Goal: Information Seeking & Learning: Find contact information

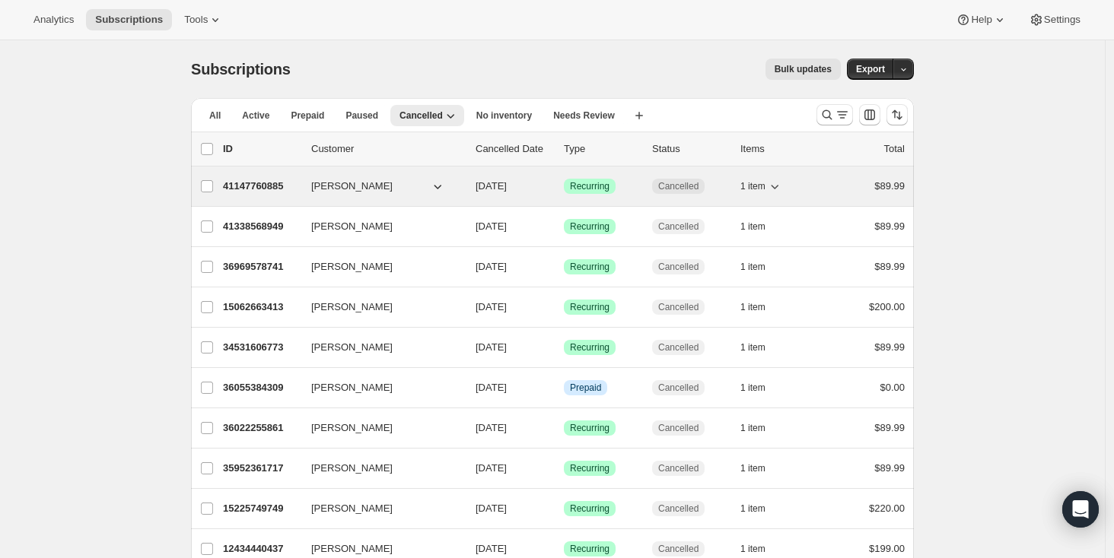
click at [252, 188] on p "41147760885" at bounding box center [261, 186] width 76 height 15
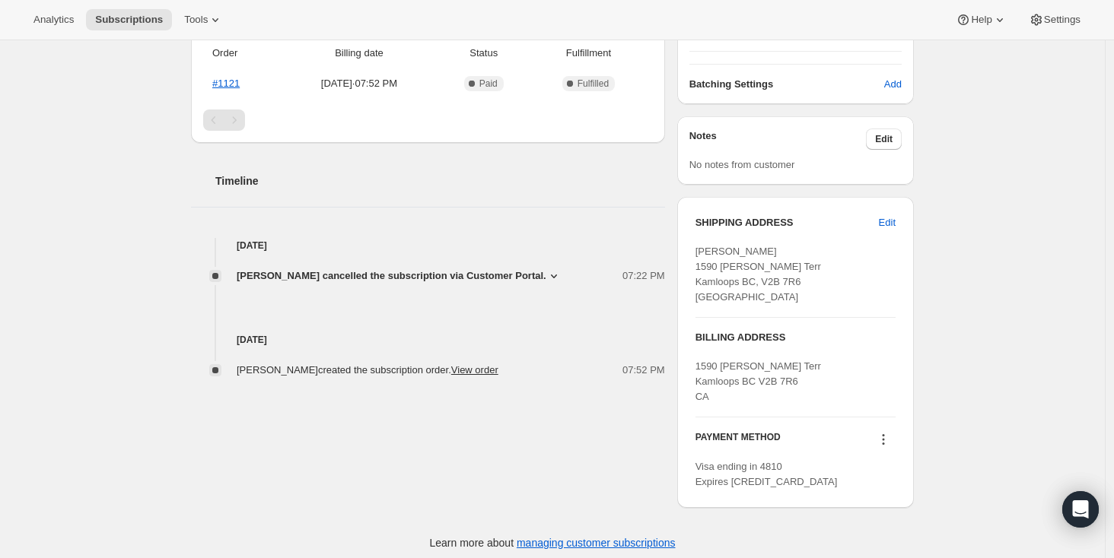
scroll to position [409, 0]
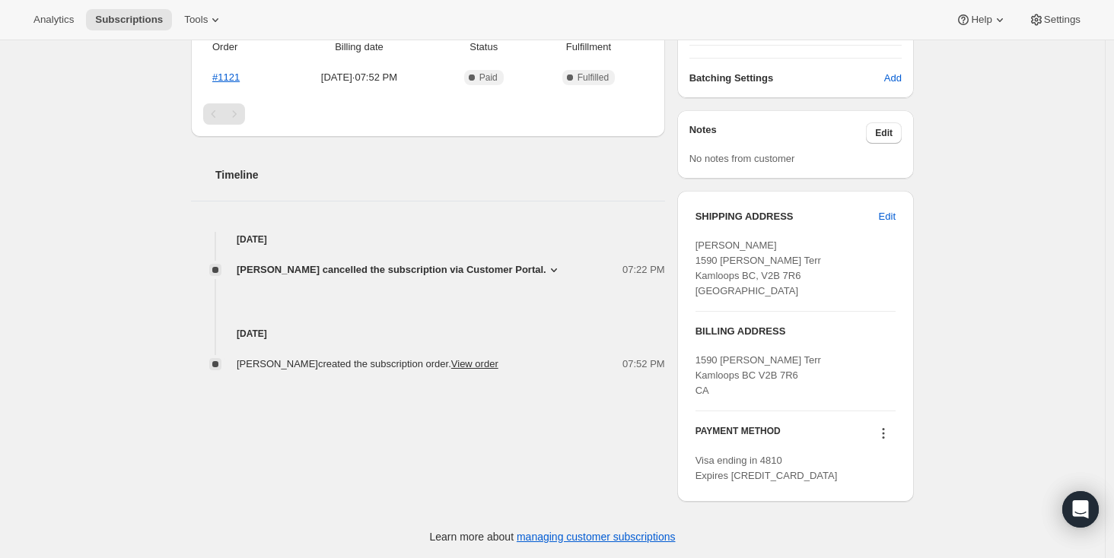
click at [546, 267] on icon at bounding box center [553, 269] width 15 height 15
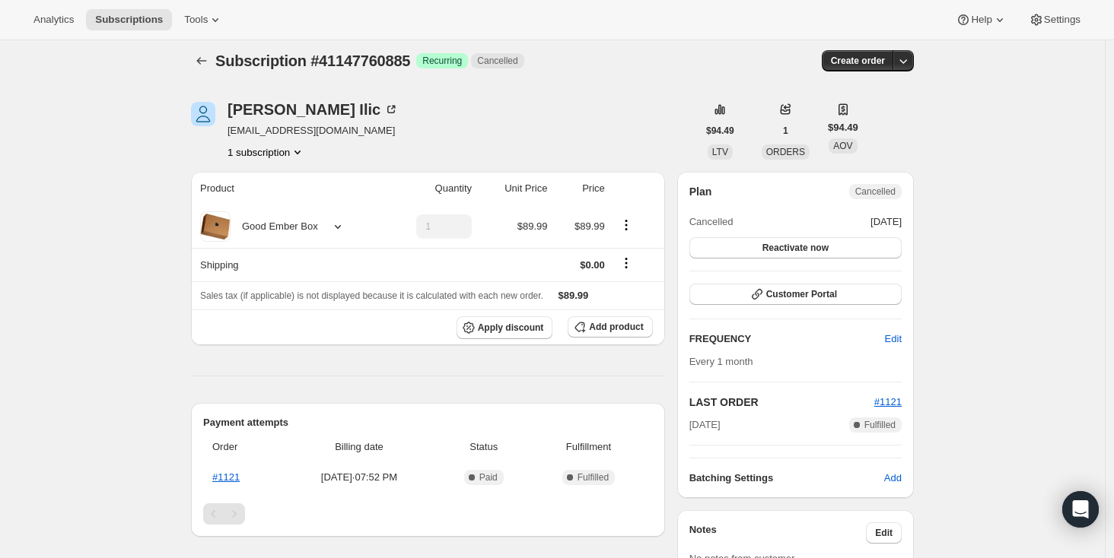
scroll to position [0, 0]
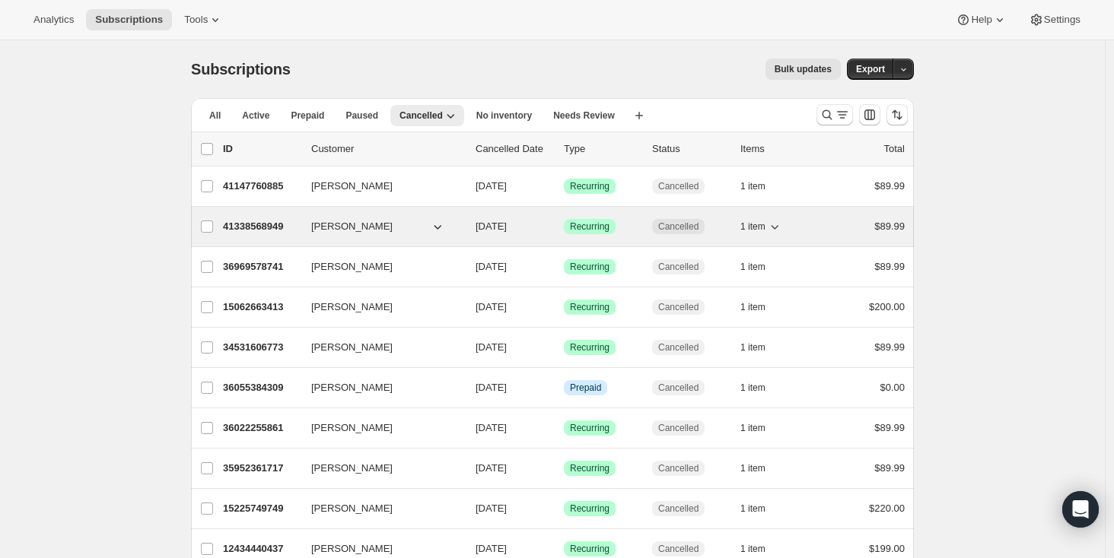
click at [257, 225] on p "41338568949" at bounding box center [261, 226] width 76 height 15
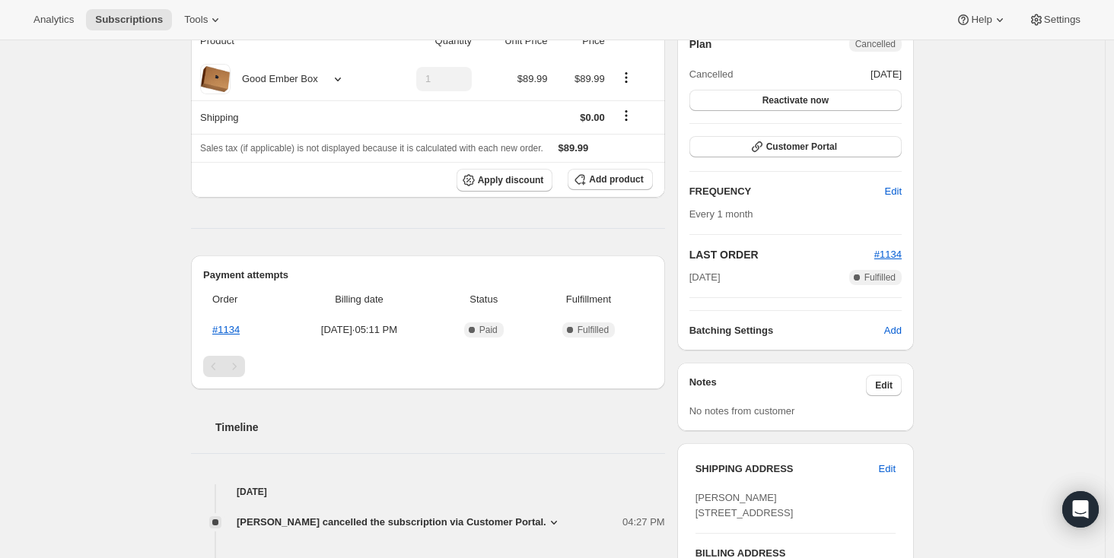
scroll to position [259, 0]
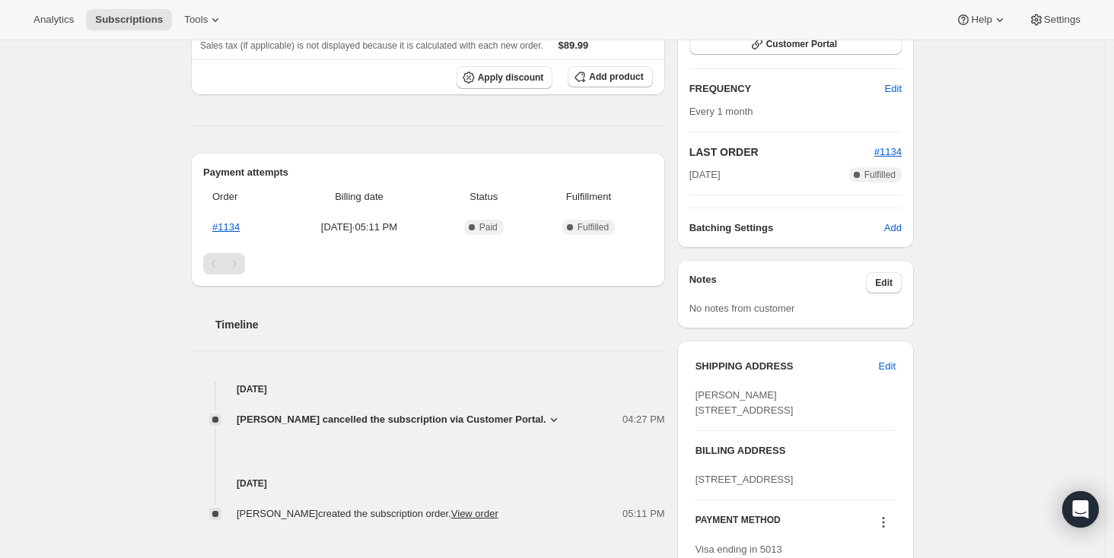
click at [553, 417] on icon at bounding box center [553, 419] width 15 height 15
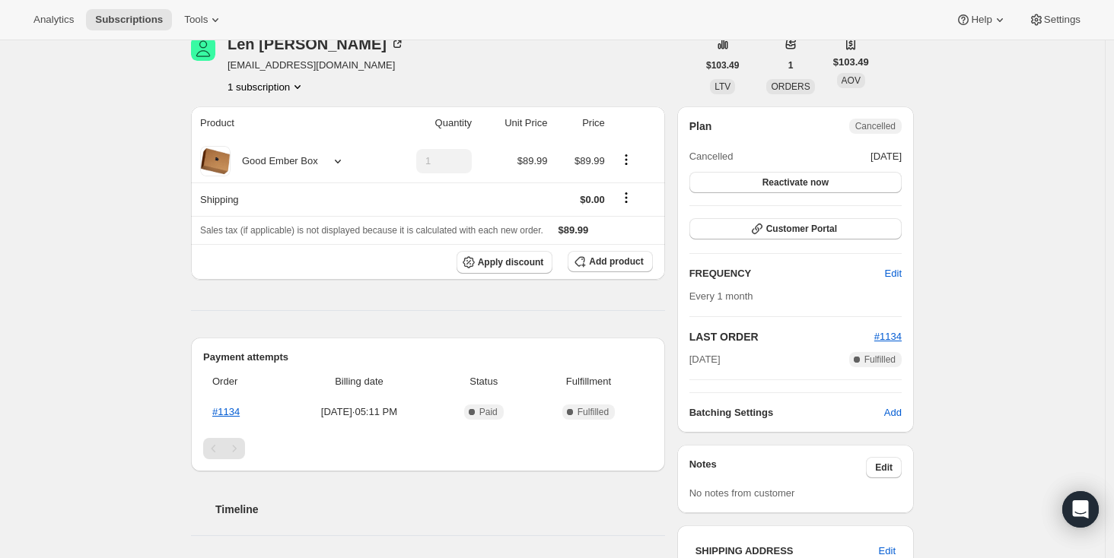
scroll to position [0, 0]
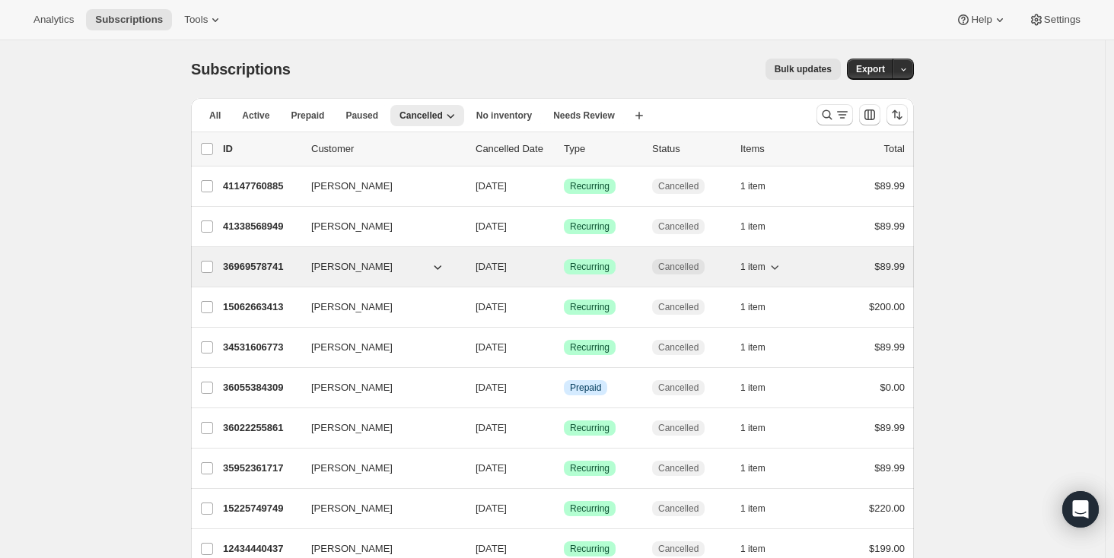
click at [264, 266] on p "36969578741" at bounding box center [261, 266] width 76 height 15
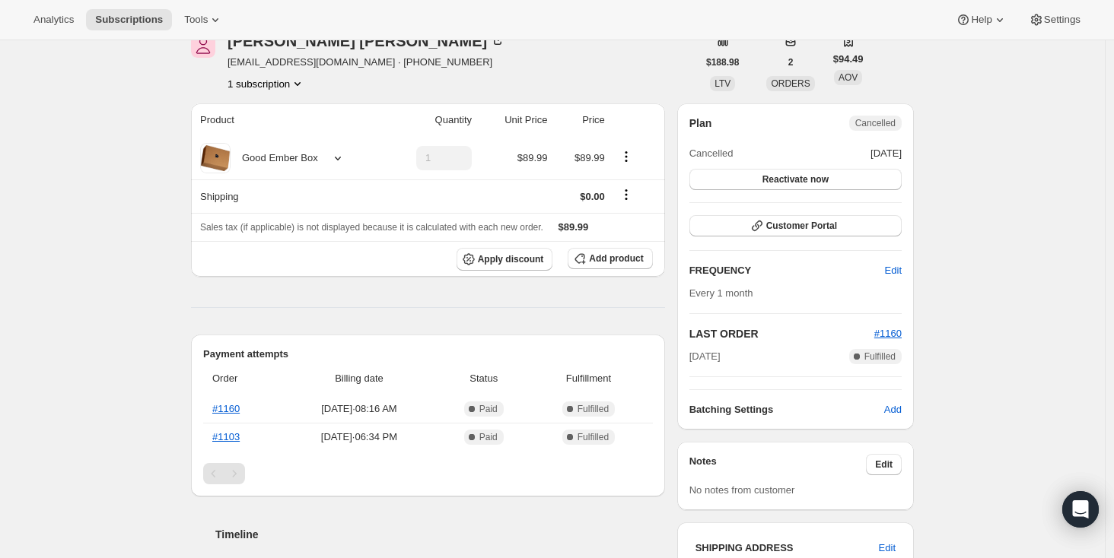
scroll to position [351, 0]
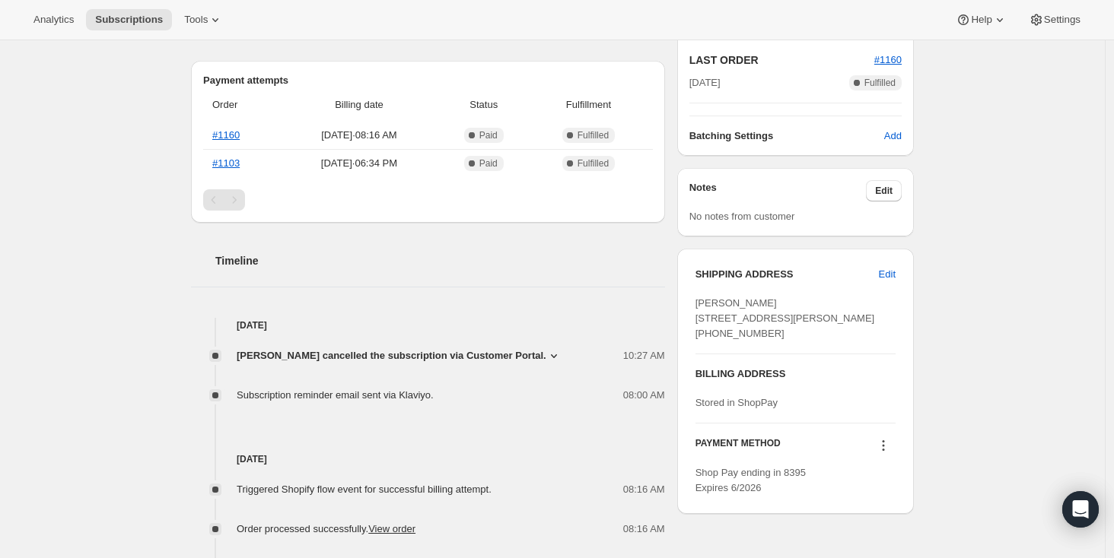
click at [561, 355] on icon at bounding box center [553, 355] width 15 height 15
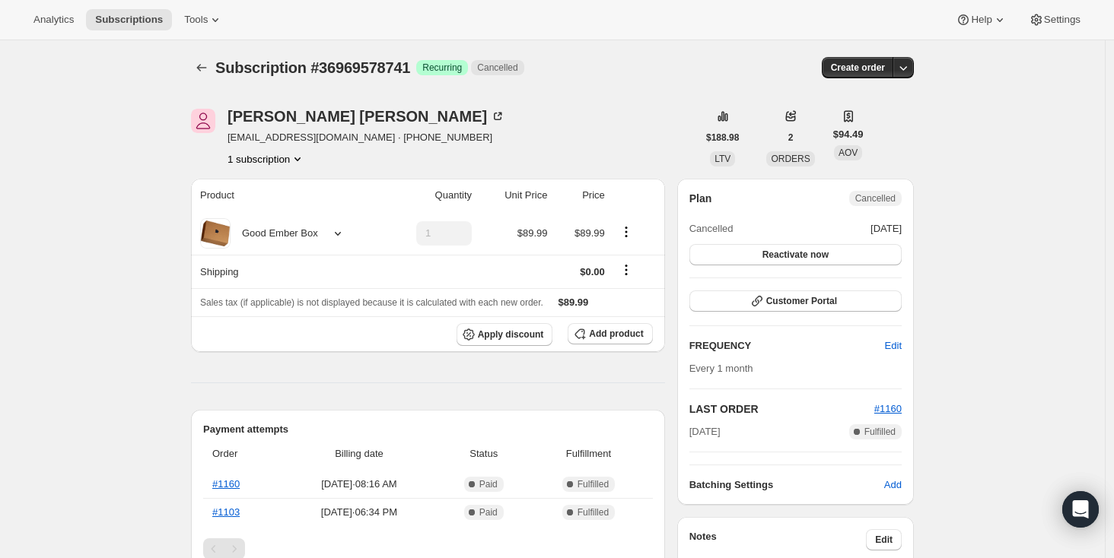
scroll to position [0, 0]
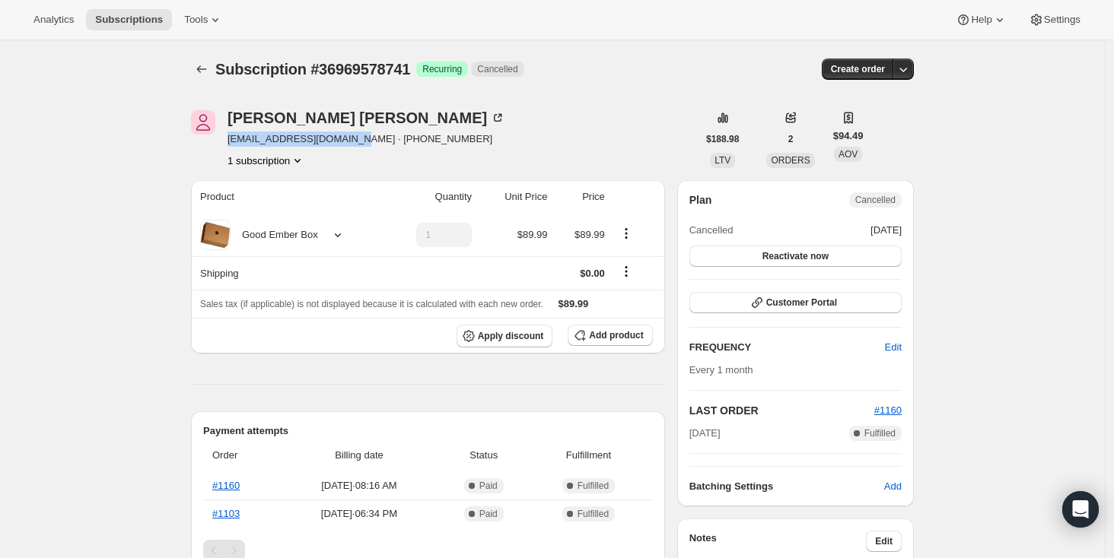
drag, startPoint x: 363, startPoint y: 139, endPoint x: 227, endPoint y: 144, distance: 135.5
click at [227, 144] on div "[PERSON_NAME] [PERSON_NAME][EMAIL_ADDRESS][DOMAIN_NAME] · [PHONE_NUMBER] 1 subs…" at bounding box center [444, 139] width 506 height 58
copy span "[EMAIL_ADDRESS][DOMAIN_NAME]"
click at [206, 69] on icon "Subscriptions" at bounding box center [202, 69] width 10 height 8
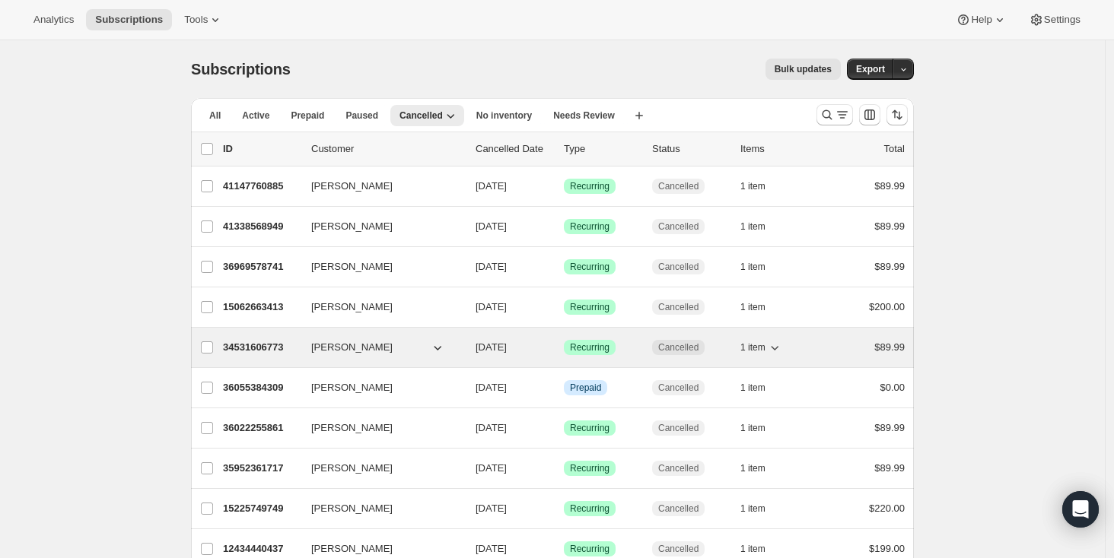
click at [258, 348] on p "34531606773" at bounding box center [261, 347] width 76 height 15
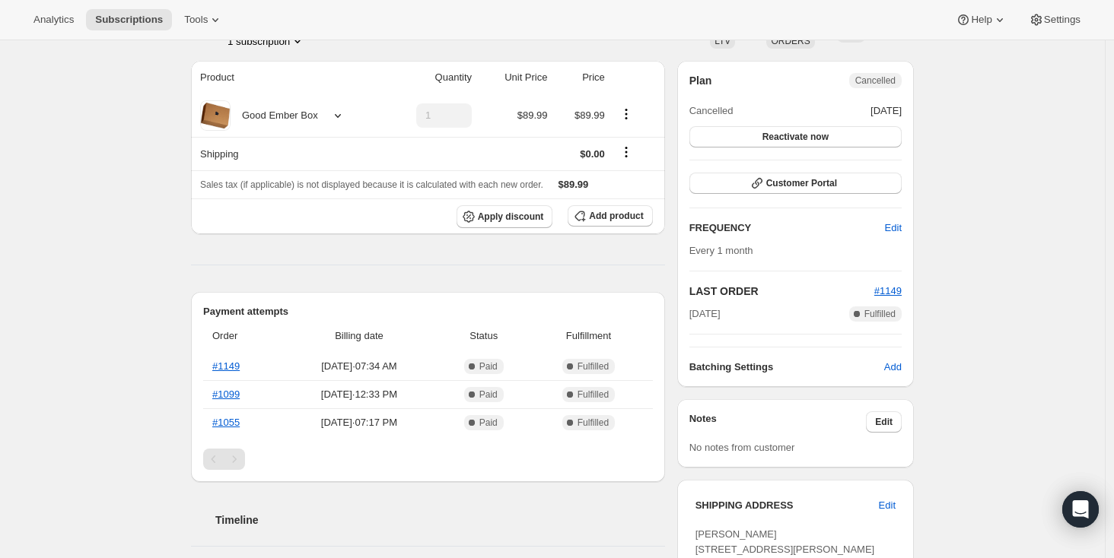
scroll to position [257, 0]
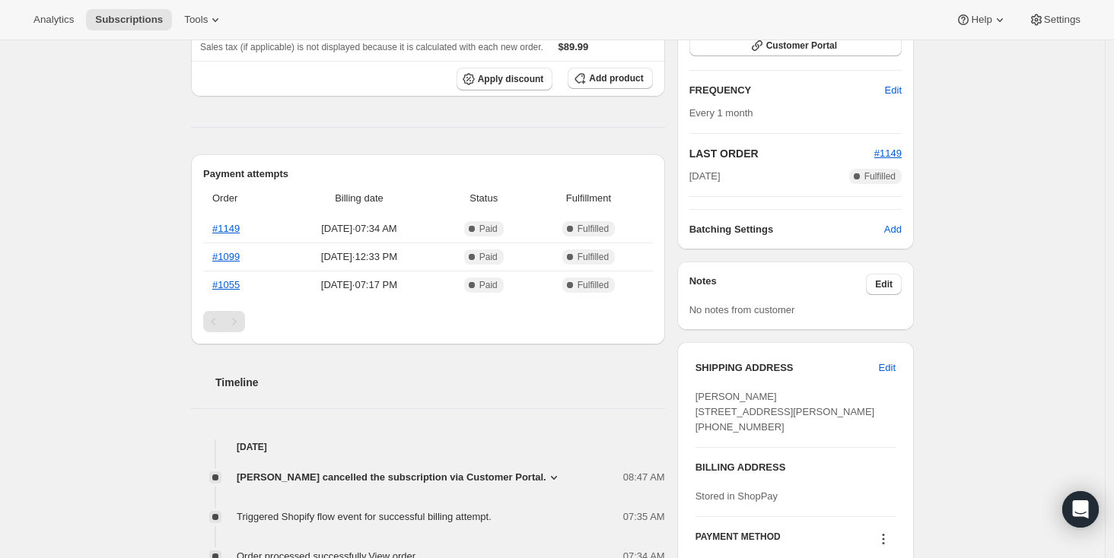
click at [546, 478] on icon at bounding box center [553, 477] width 15 height 15
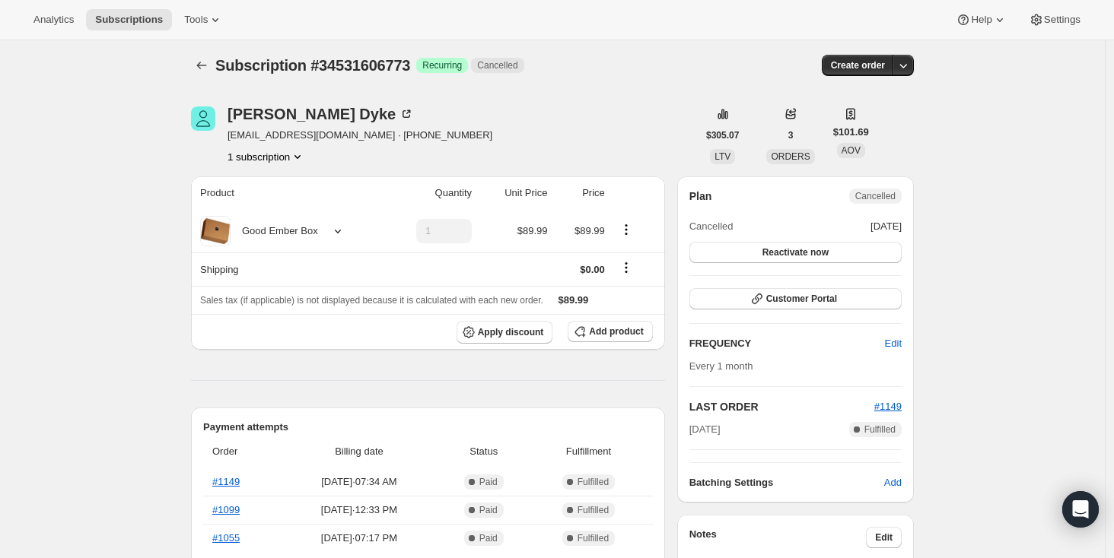
scroll to position [0, 0]
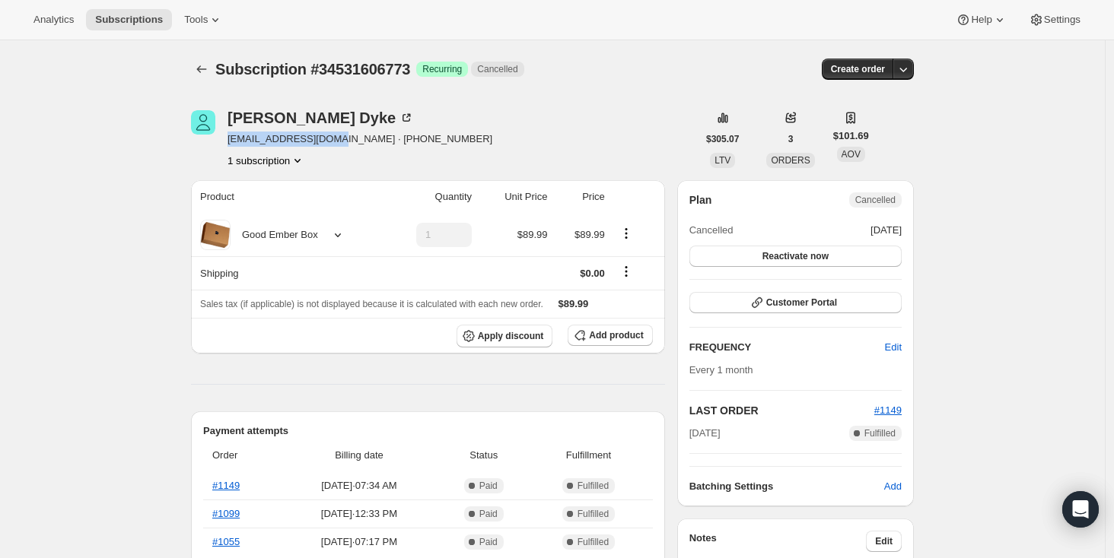
drag, startPoint x: 342, startPoint y: 141, endPoint x: 229, endPoint y: 140, distance: 113.4
click at [229, 140] on div "[PERSON_NAME] [EMAIL_ADDRESS][DOMAIN_NAME] · [PHONE_NUMBER] 1 subscription" at bounding box center [444, 139] width 506 height 58
copy span "[EMAIL_ADDRESS][DOMAIN_NAME]"
click at [203, 73] on icon "Subscriptions" at bounding box center [201, 69] width 15 height 15
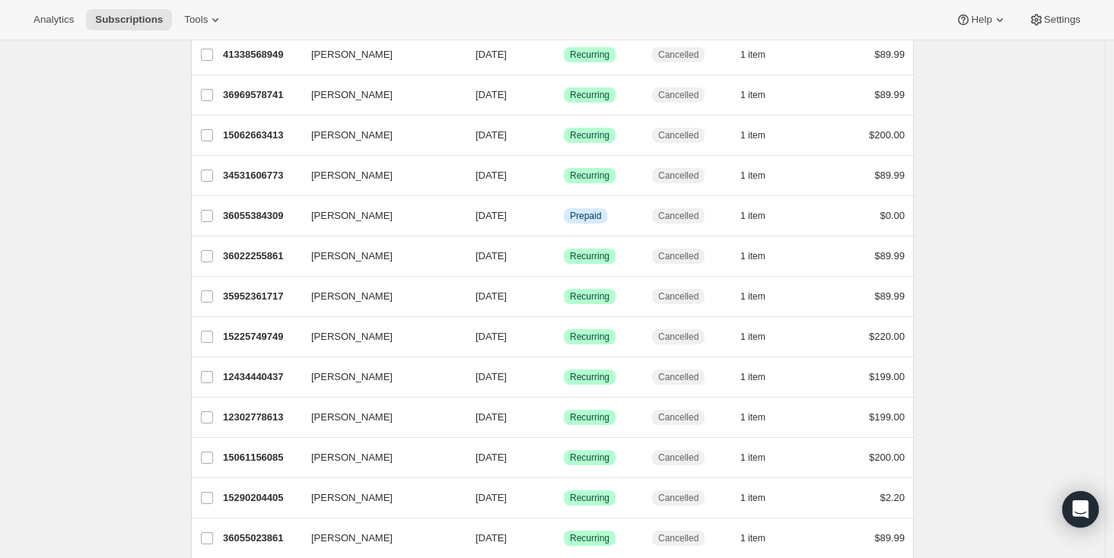
scroll to position [201, 0]
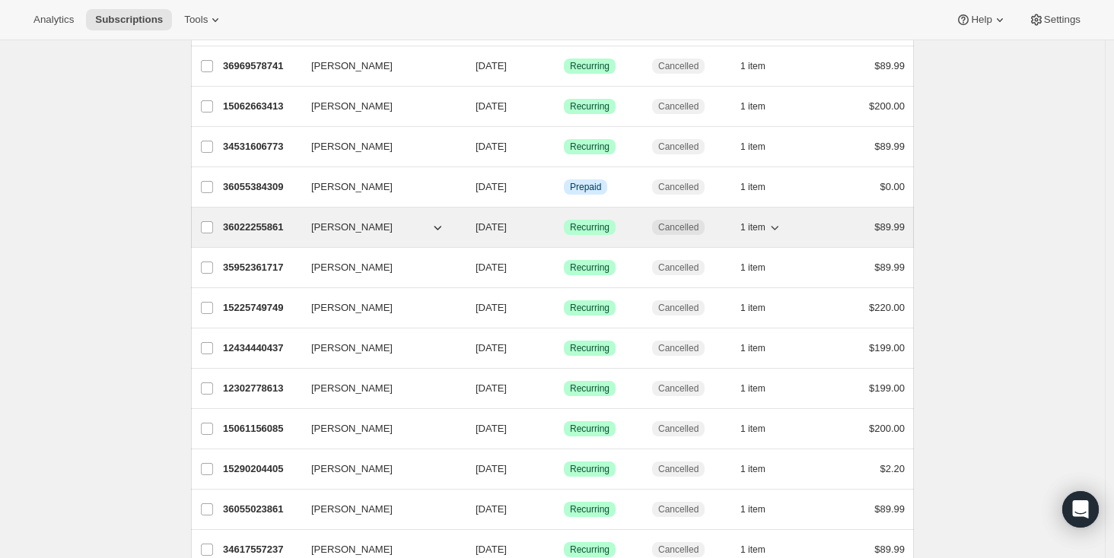
click at [272, 228] on p "36022255861" at bounding box center [261, 227] width 76 height 15
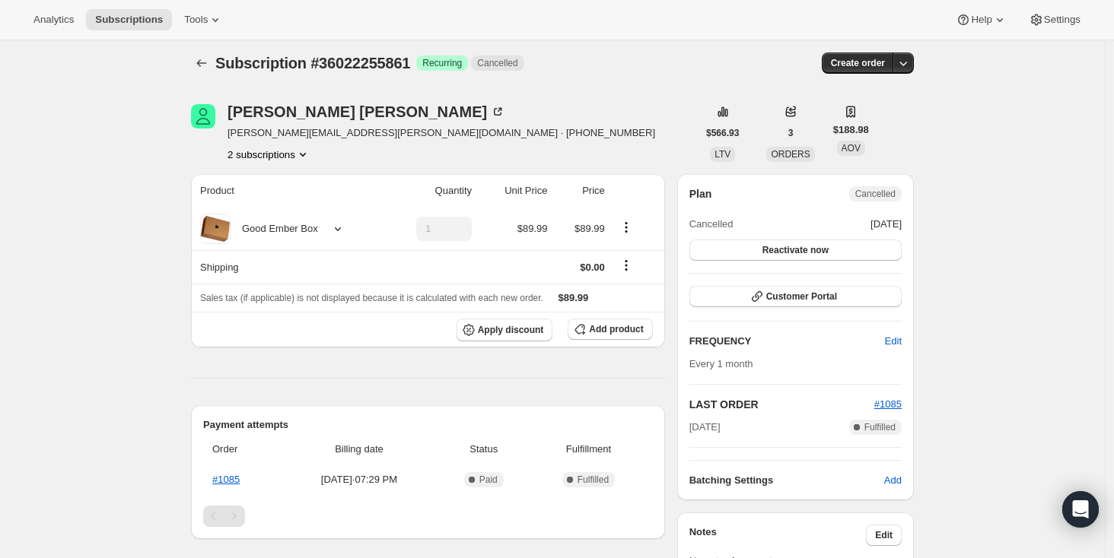
scroll to position [200, 0]
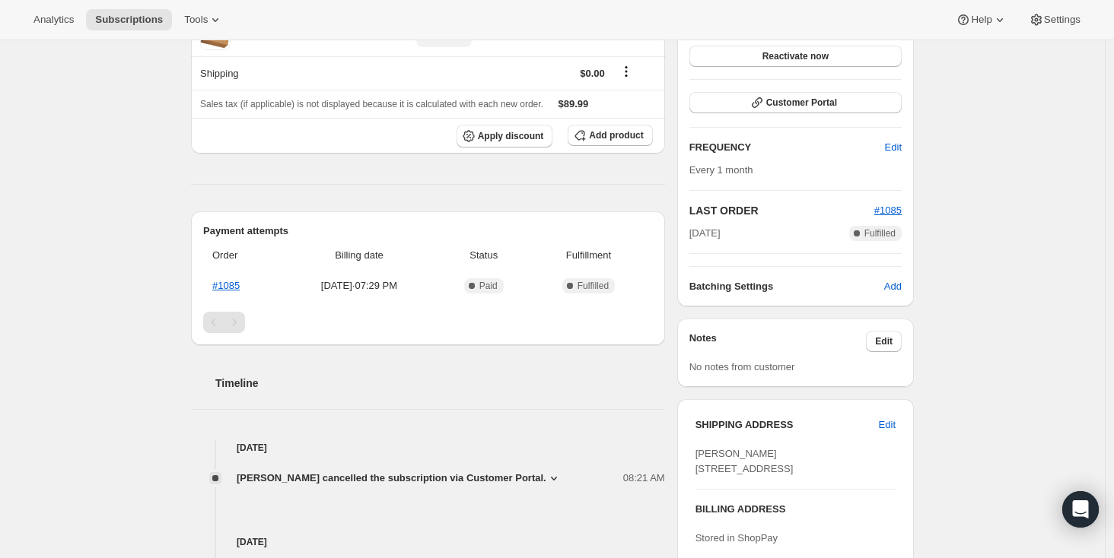
click at [550, 479] on icon at bounding box center [553, 478] width 15 height 15
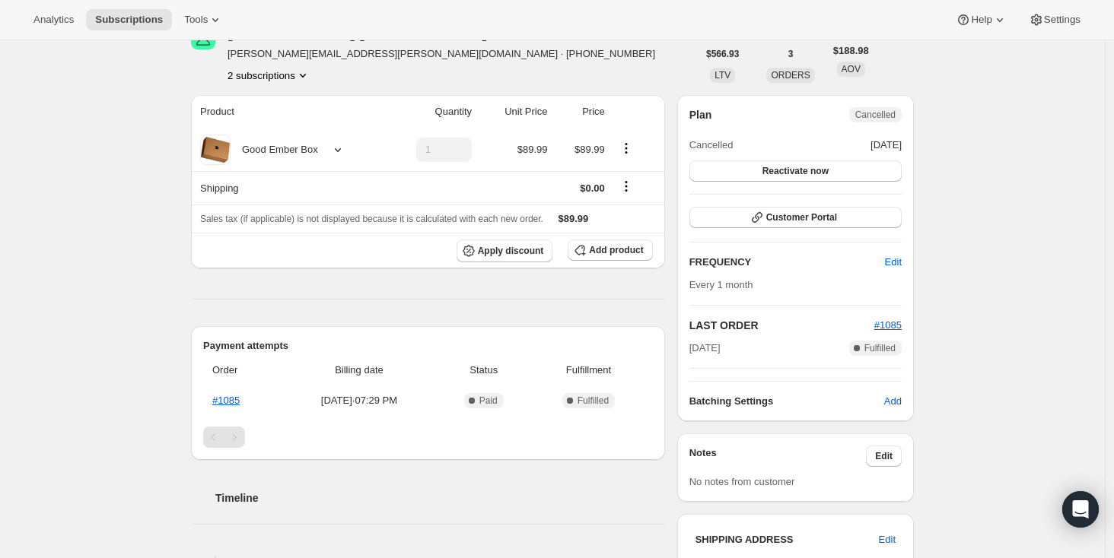
scroll to position [0, 0]
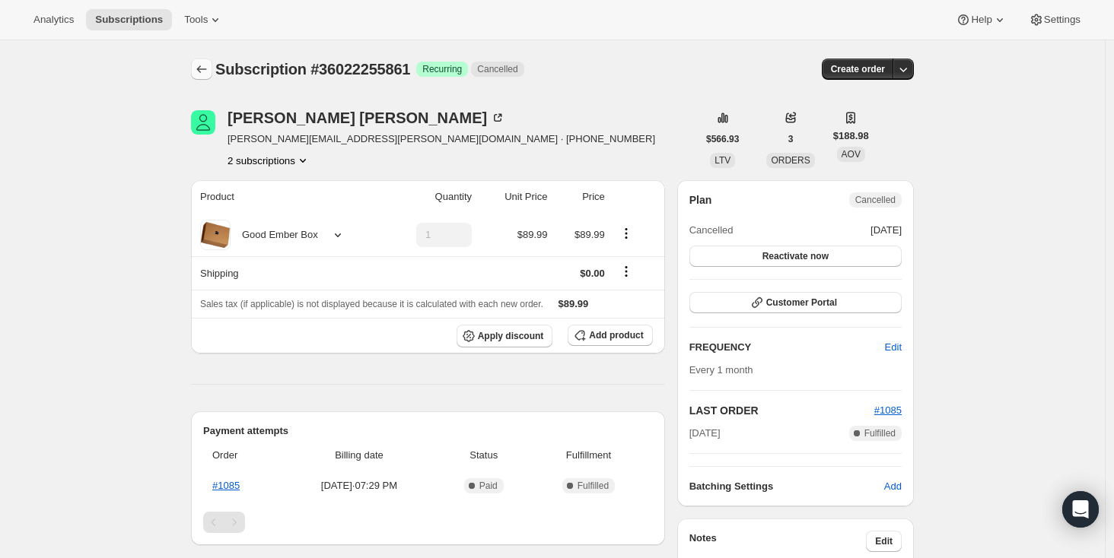
click at [206, 67] on icon "Subscriptions" at bounding box center [201, 69] width 15 height 15
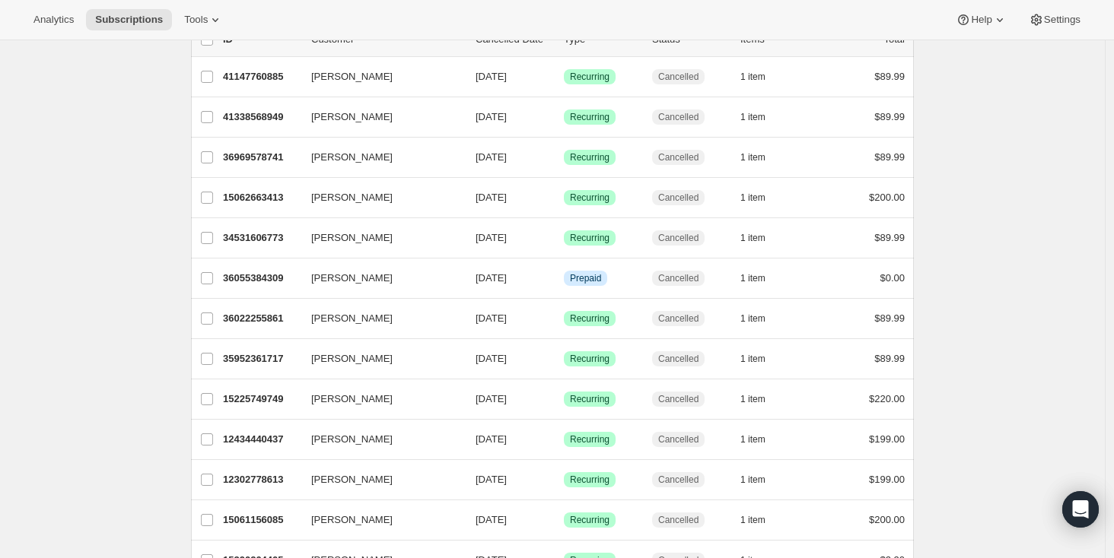
scroll to position [113, 0]
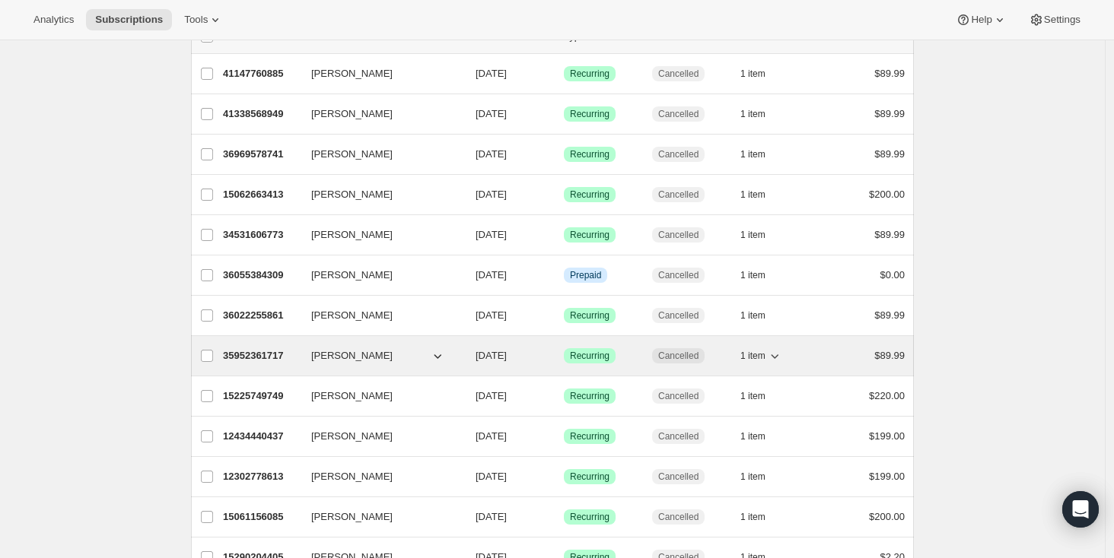
click at [271, 355] on p "35952361717" at bounding box center [261, 355] width 76 height 15
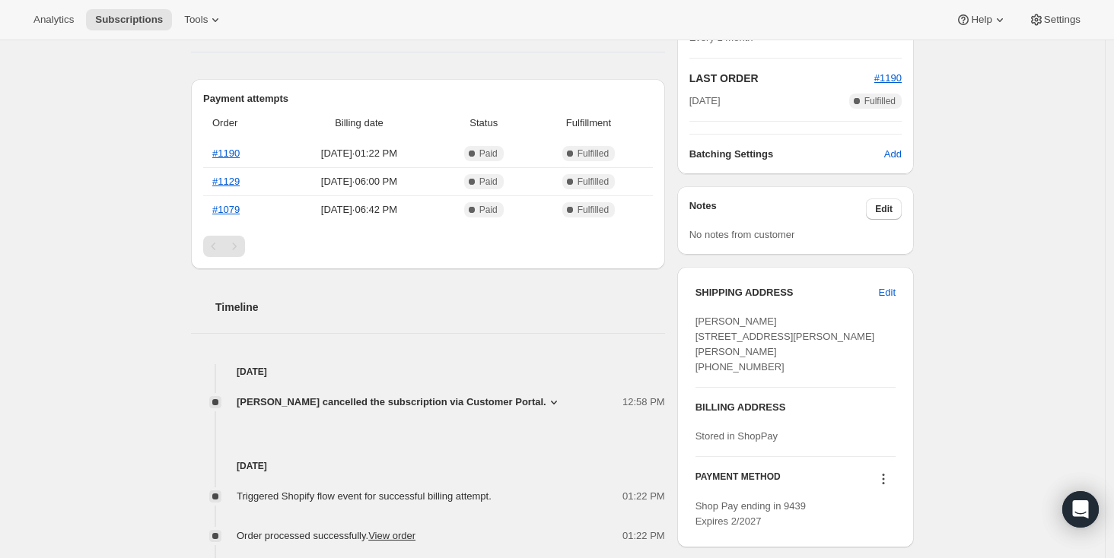
scroll to position [348, 0]
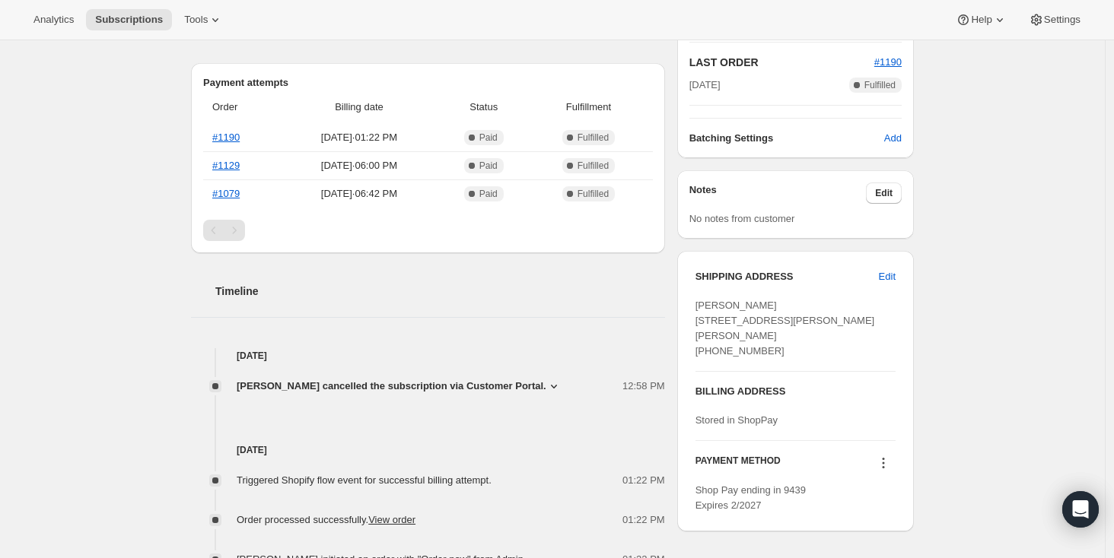
click at [554, 386] on icon at bounding box center [554, 387] width 6 height 4
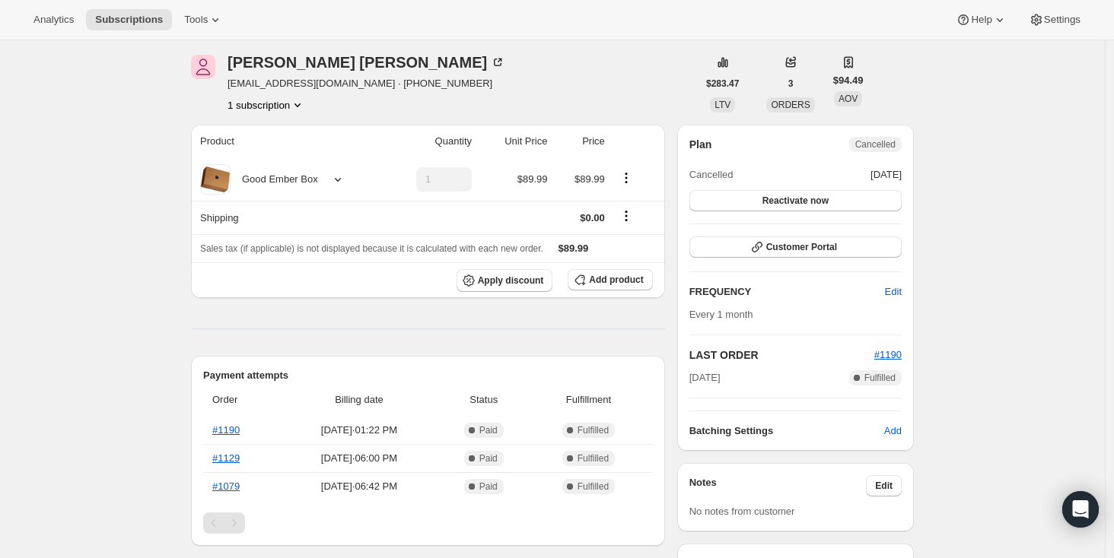
scroll to position [0, 0]
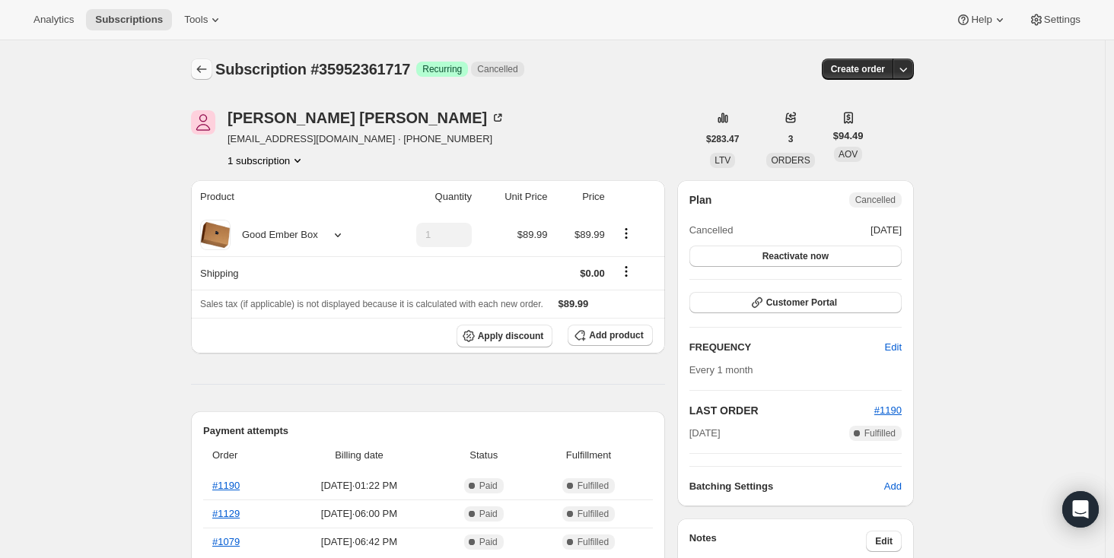
click at [209, 67] on icon "Subscriptions" at bounding box center [201, 69] width 15 height 15
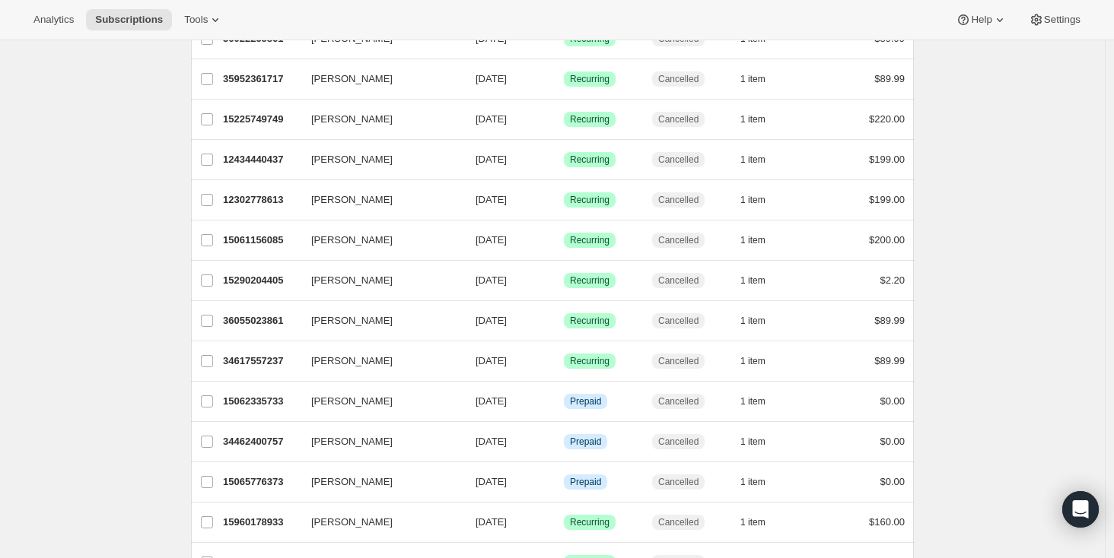
scroll to position [481, 0]
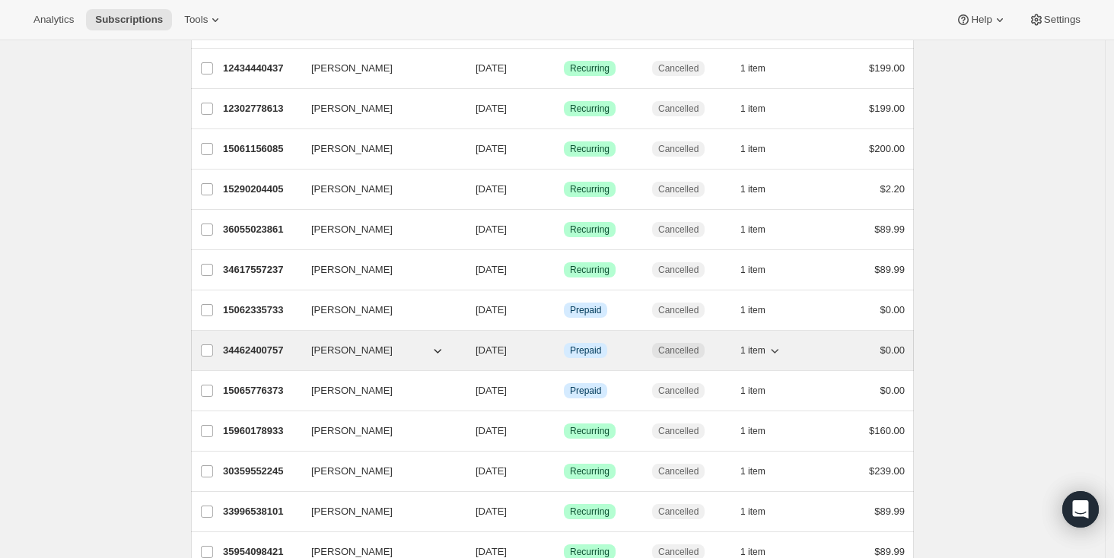
click at [263, 347] on p "34462400757" at bounding box center [261, 350] width 76 height 15
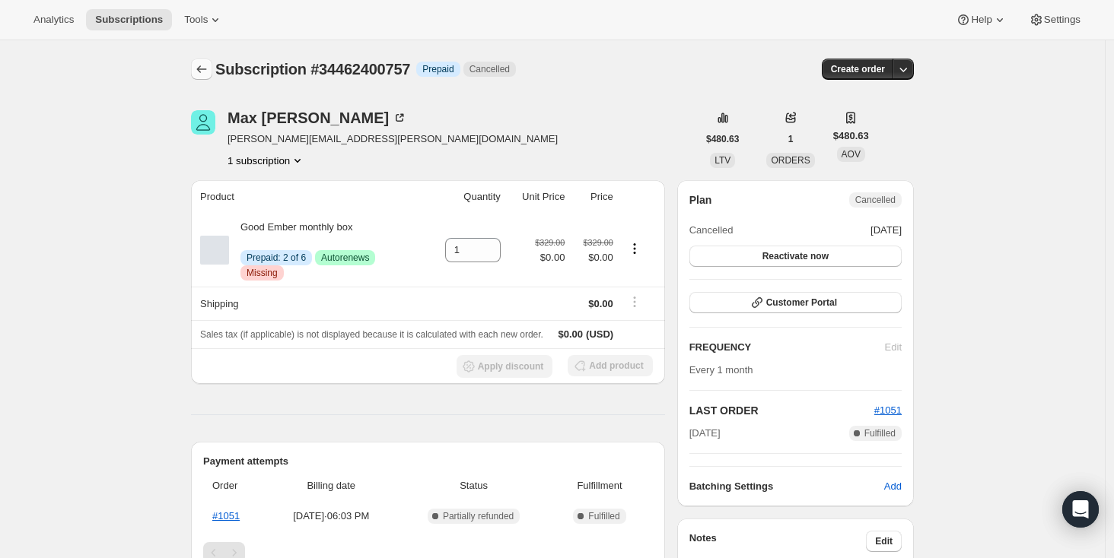
click at [205, 72] on icon "Subscriptions" at bounding box center [201, 69] width 15 height 15
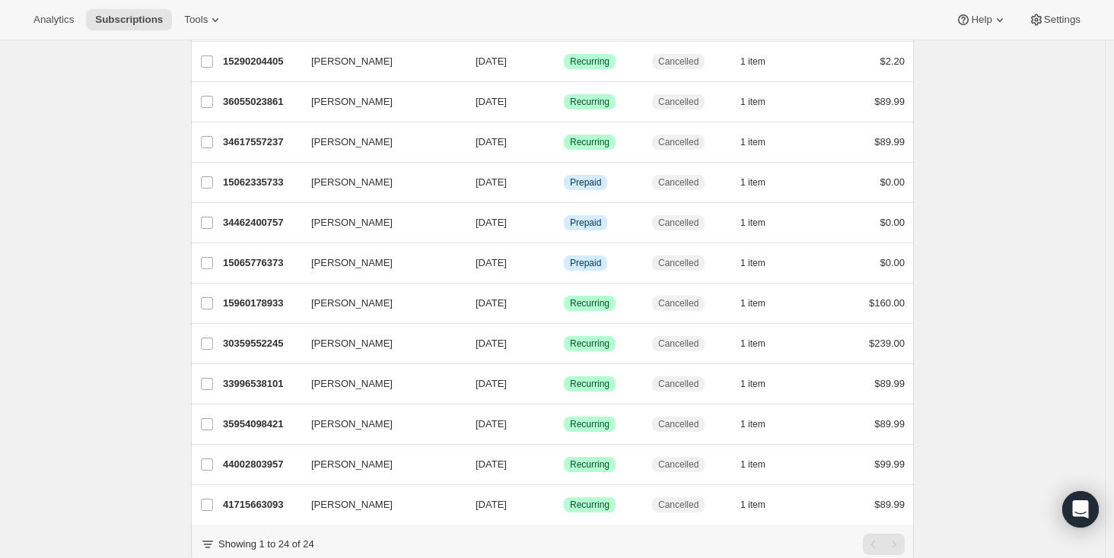
scroll to position [615, 0]
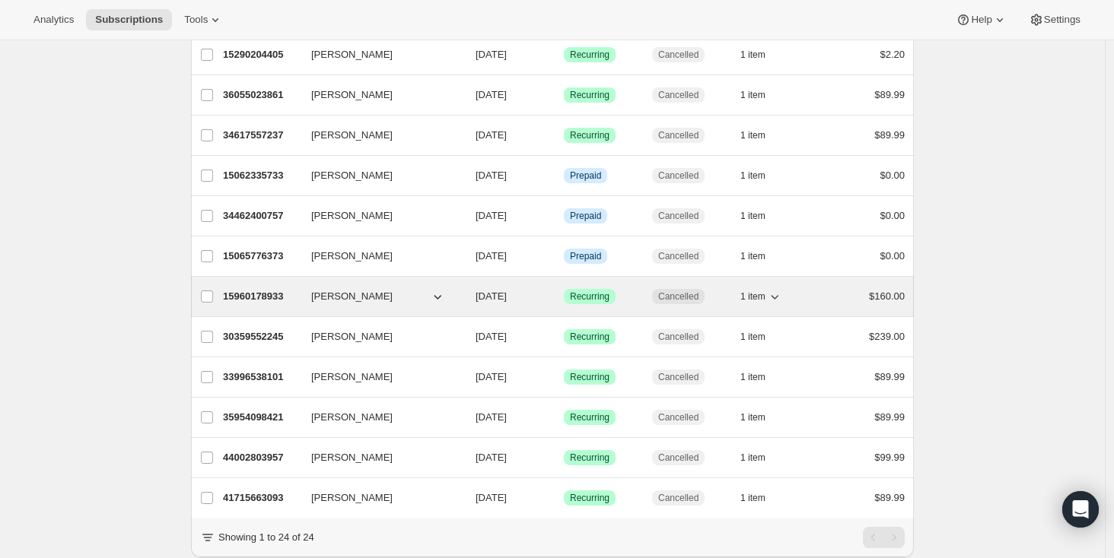
click at [276, 294] on p "15960178933" at bounding box center [261, 296] width 76 height 15
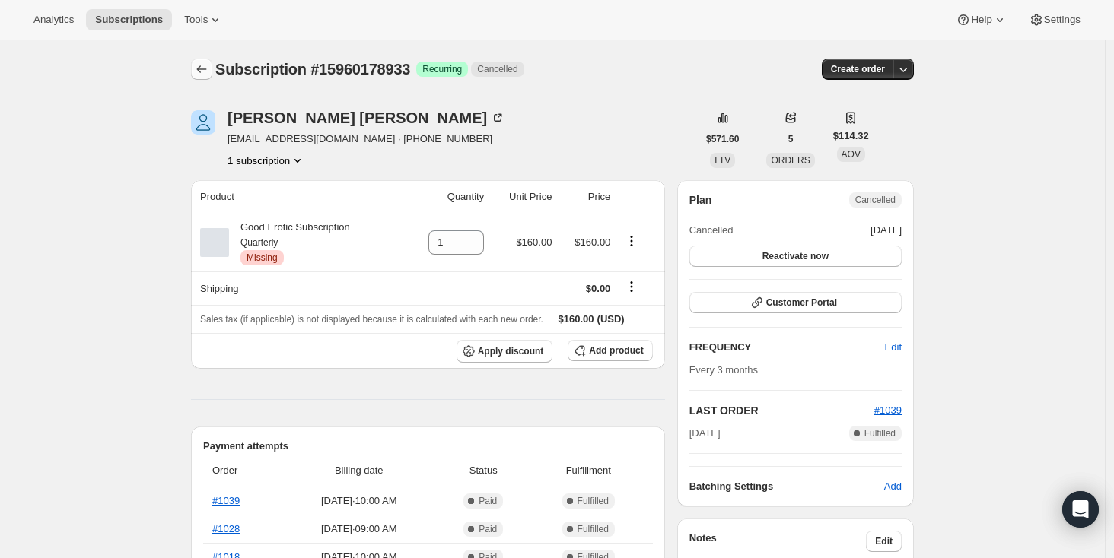
click at [208, 76] on icon "Subscriptions" at bounding box center [201, 69] width 15 height 15
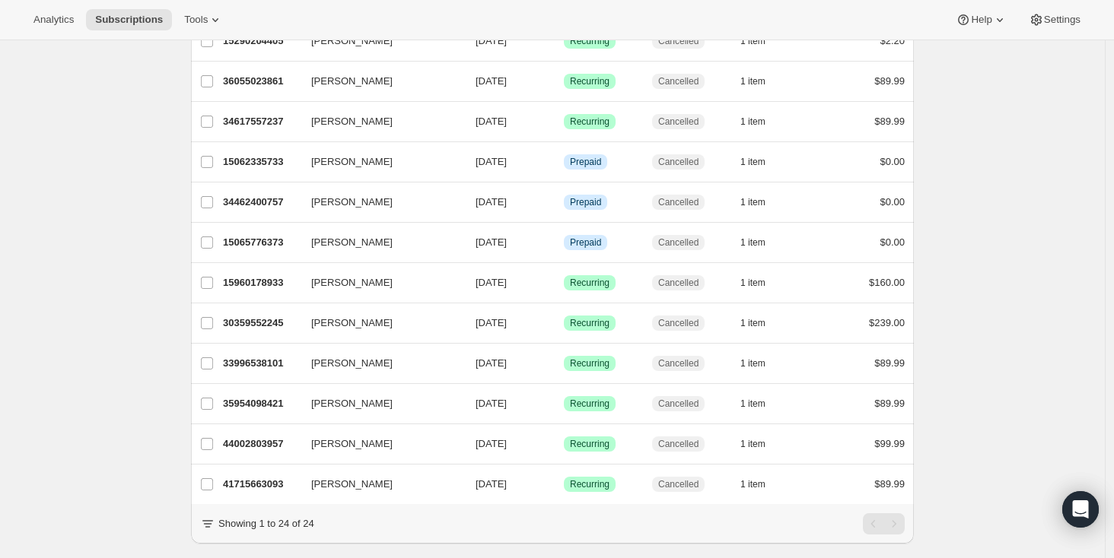
scroll to position [672, 0]
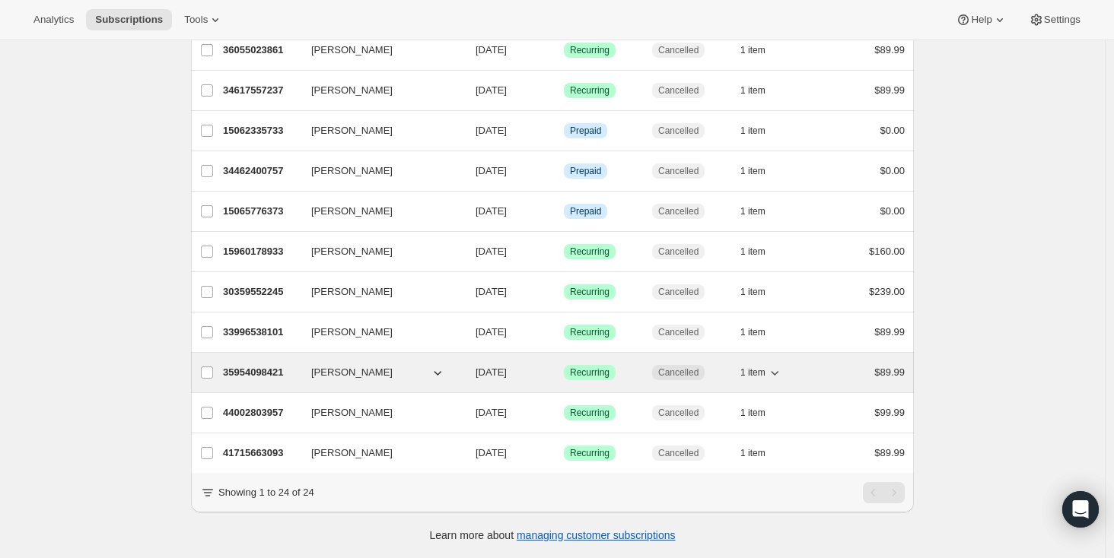
click at [250, 365] on p "35954098421" at bounding box center [261, 372] width 76 height 15
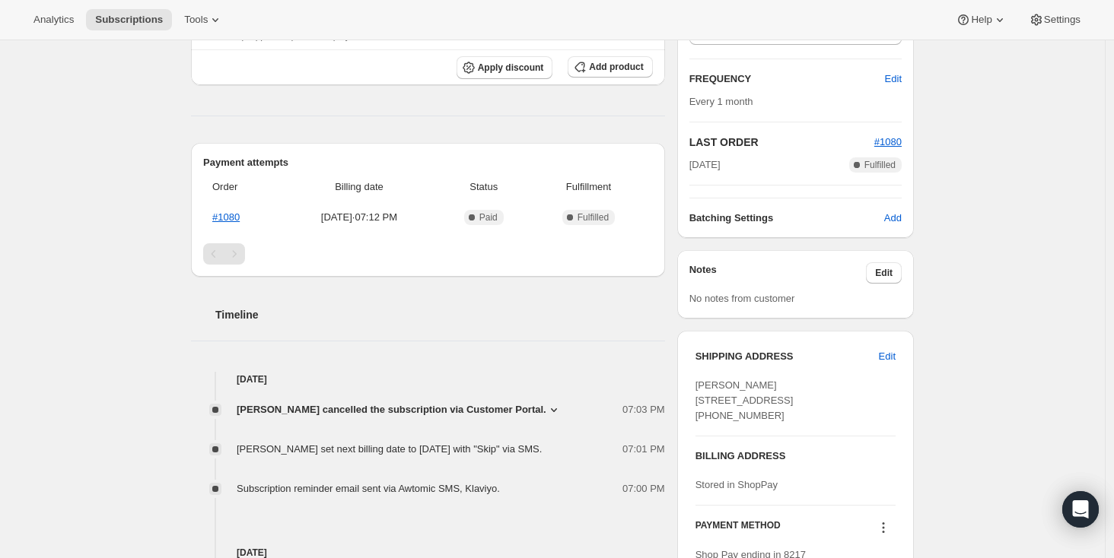
scroll to position [271, 0]
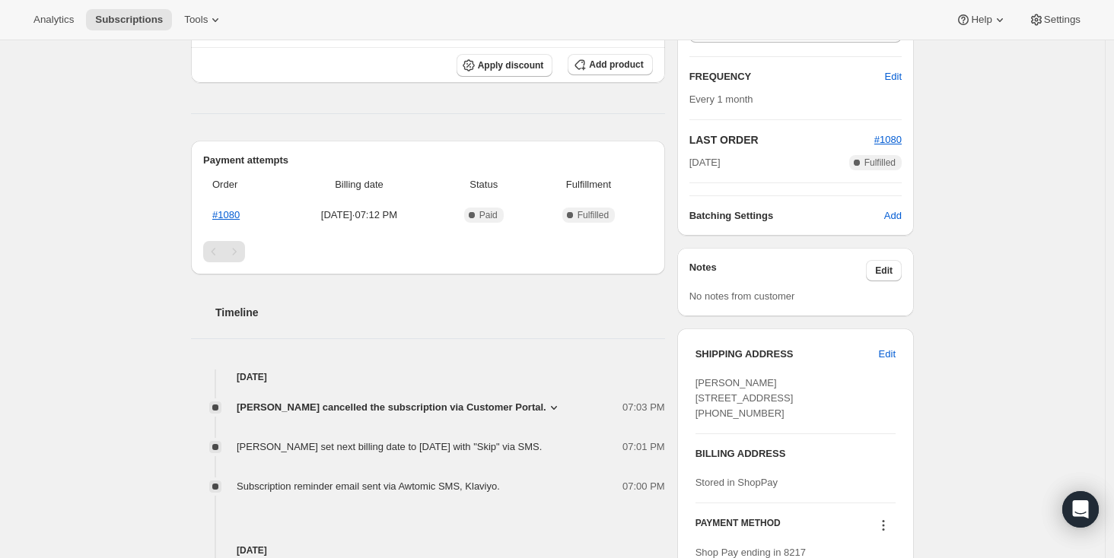
click at [549, 407] on icon at bounding box center [553, 407] width 15 height 15
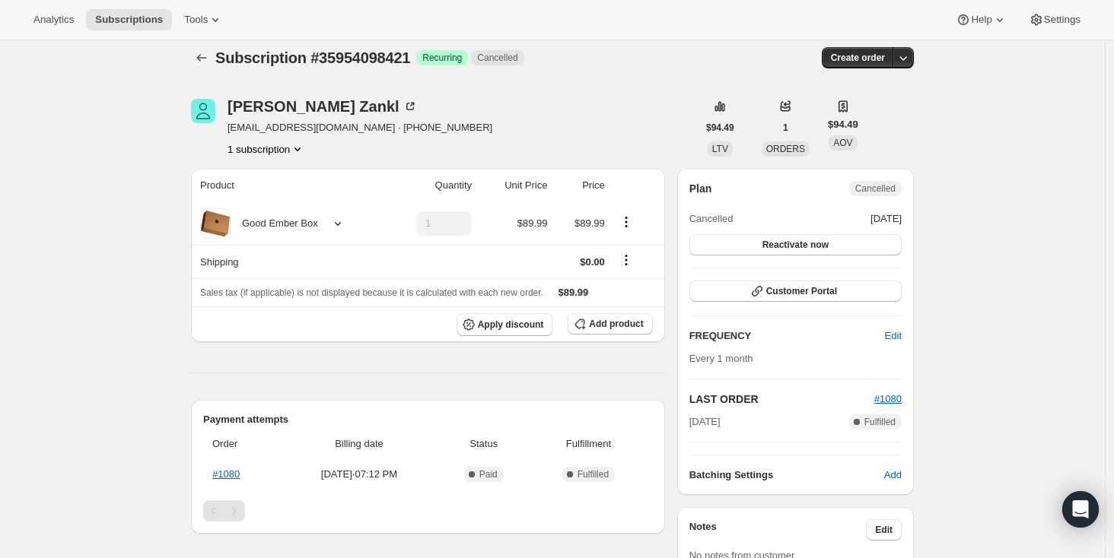
scroll to position [0, 0]
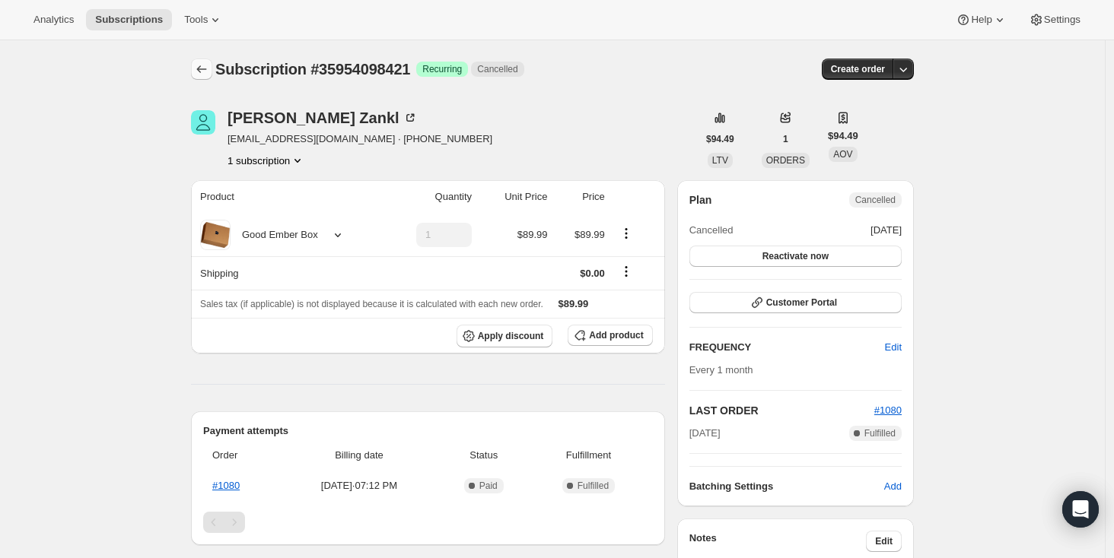
click at [208, 74] on icon "Subscriptions" at bounding box center [201, 69] width 15 height 15
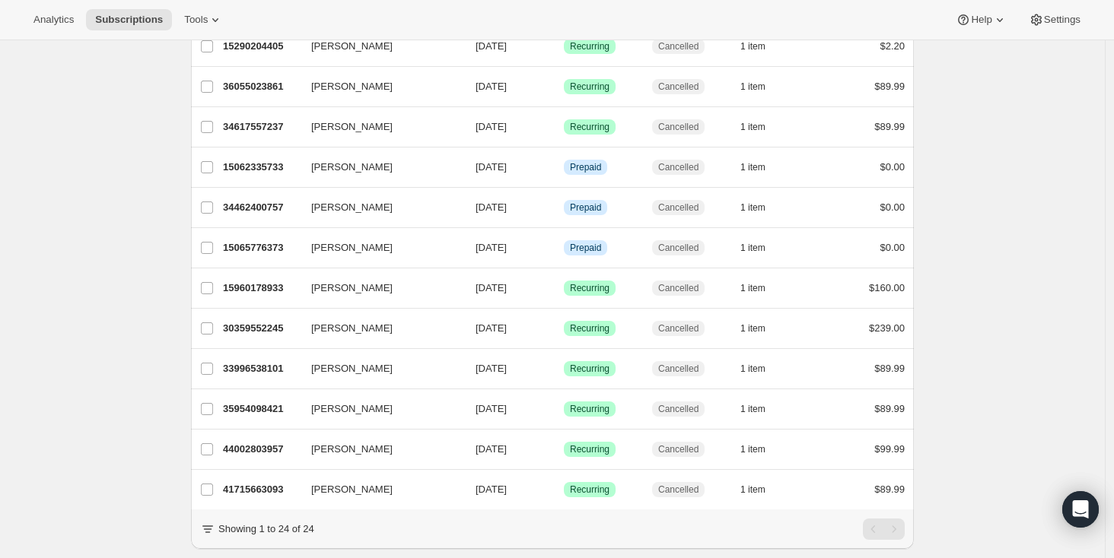
scroll to position [672, 0]
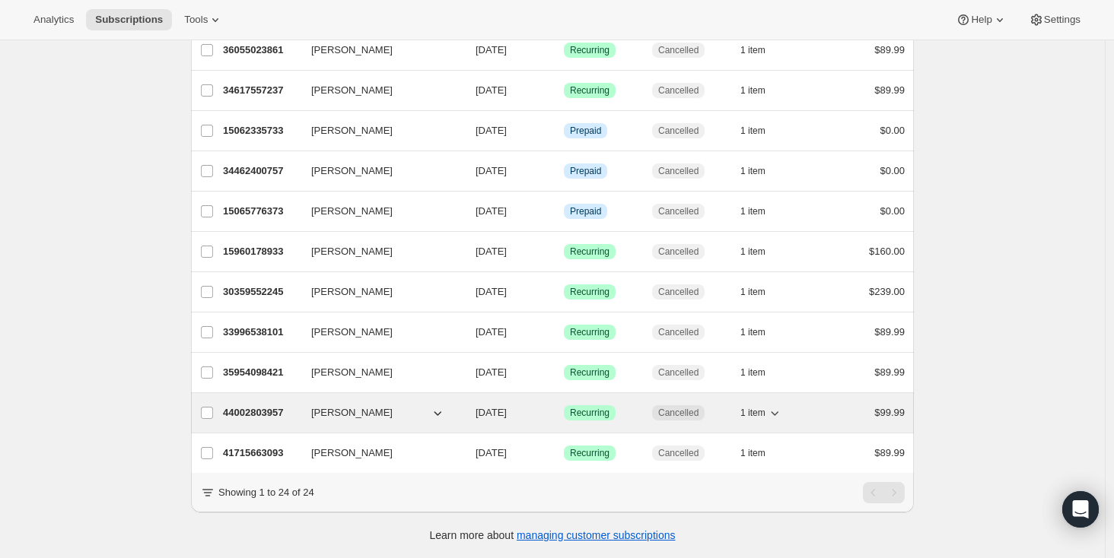
click at [280, 406] on p "44002803957" at bounding box center [261, 413] width 76 height 15
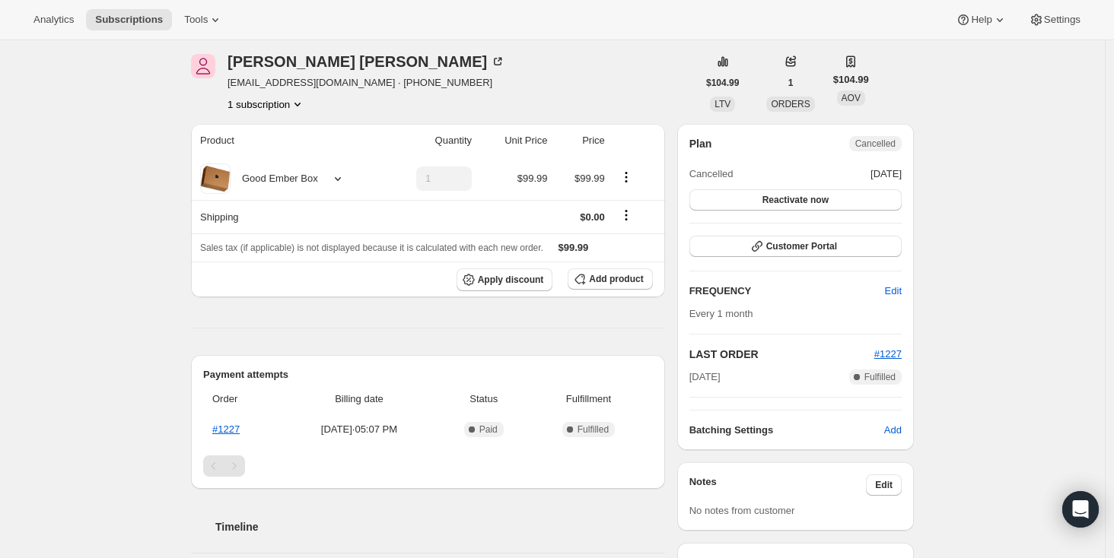
scroll to position [308, 0]
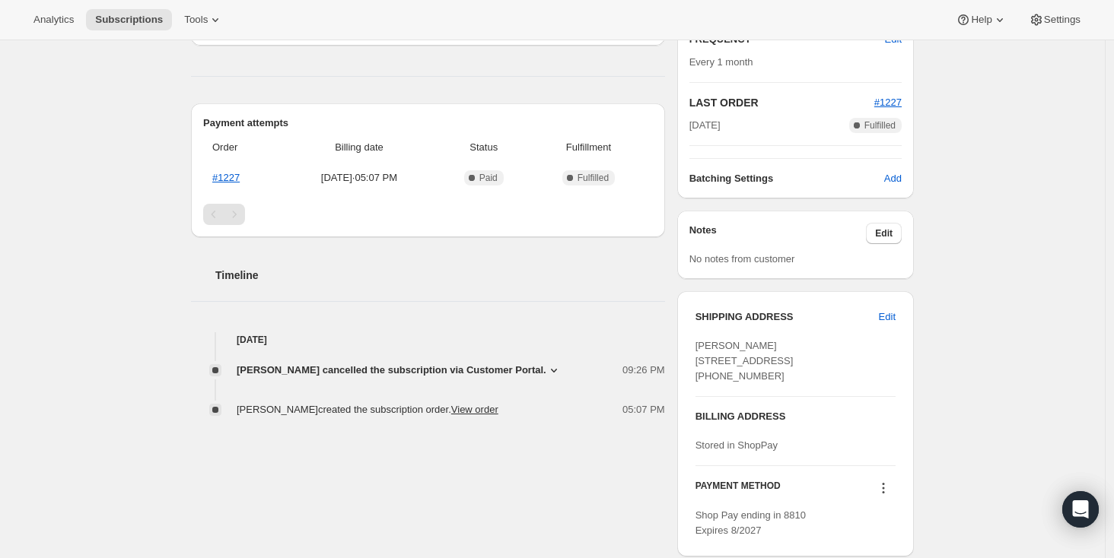
click at [557, 370] on icon at bounding box center [553, 370] width 15 height 15
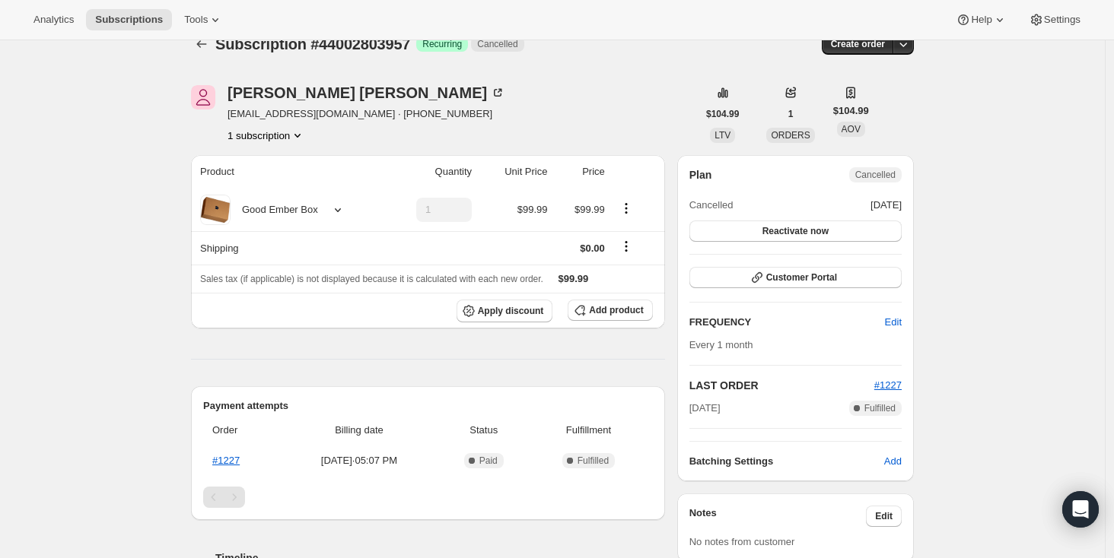
scroll to position [21, 0]
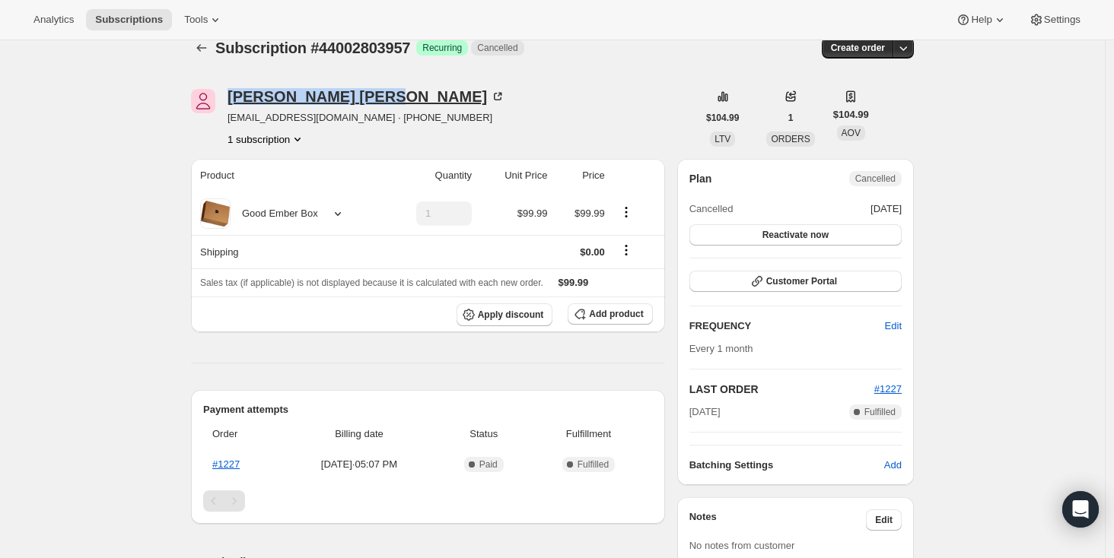
drag, startPoint x: 233, startPoint y: 100, endPoint x: 310, endPoint y: 100, distance: 76.8
click at [310, 100] on div "[PERSON_NAME]" at bounding box center [366, 96] width 278 height 15
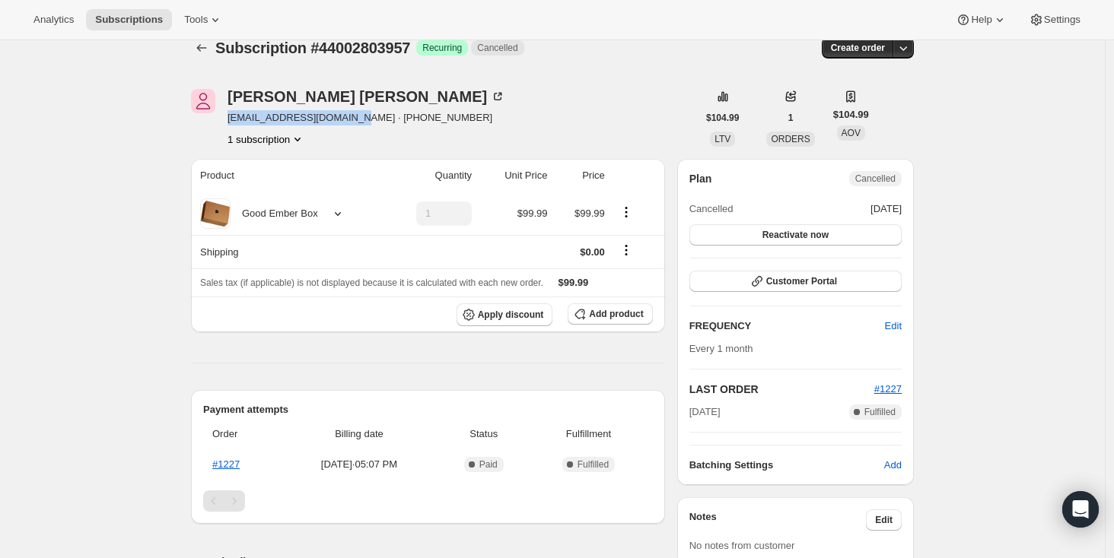
drag, startPoint x: 352, startPoint y: 118, endPoint x: 230, endPoint y: 114, distance: 122.6
click at [230, 114] on div "[PERSON_NAME] [EMAIL_ADDRESS][DOMAIN_NAME] · [PHONE_NUMBER] 1 subscription" at bounding box center [444, 118] width 506 height 58
copy span "[EMAIL_ADDRESS][DOMAIN_NAME]"
click at [205, 47] on icon "Subscriptions" at bounding box center [202, 48] width 10 height 8
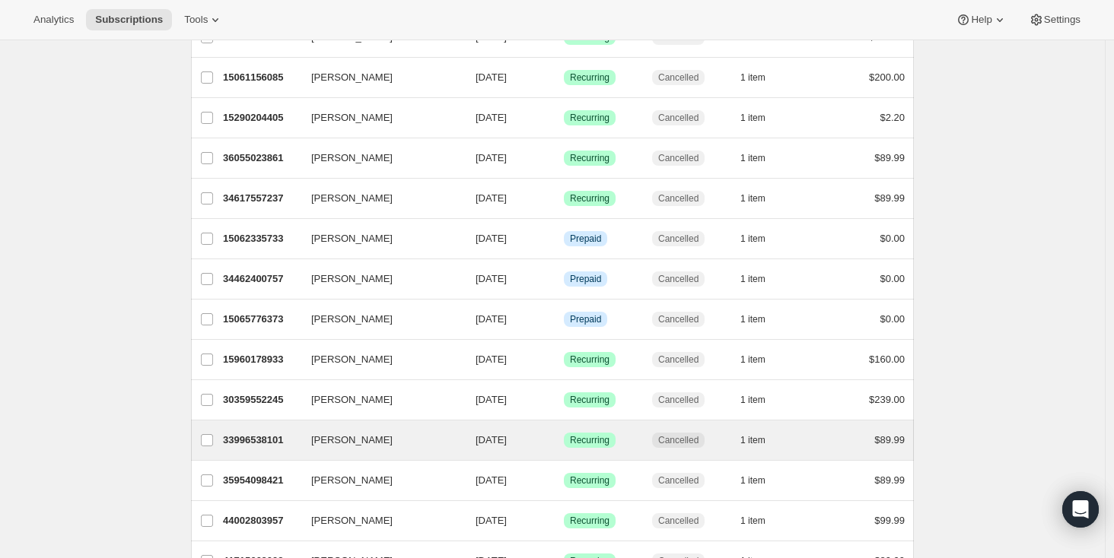
scroll to position [672, 0]
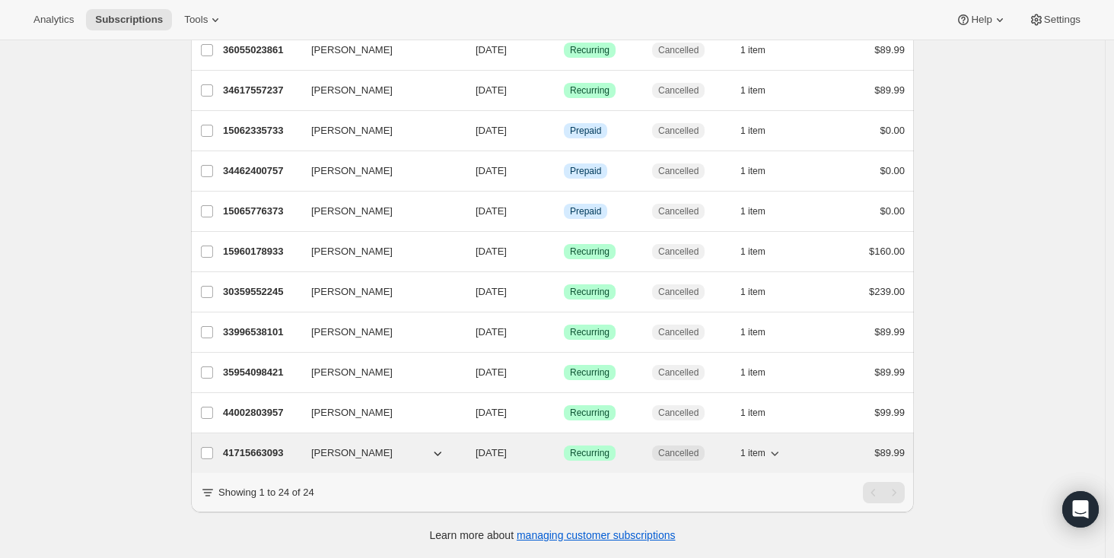
click at [269, 446] on p "41715663093" at bounding box center [261, 453] width 76 height 15
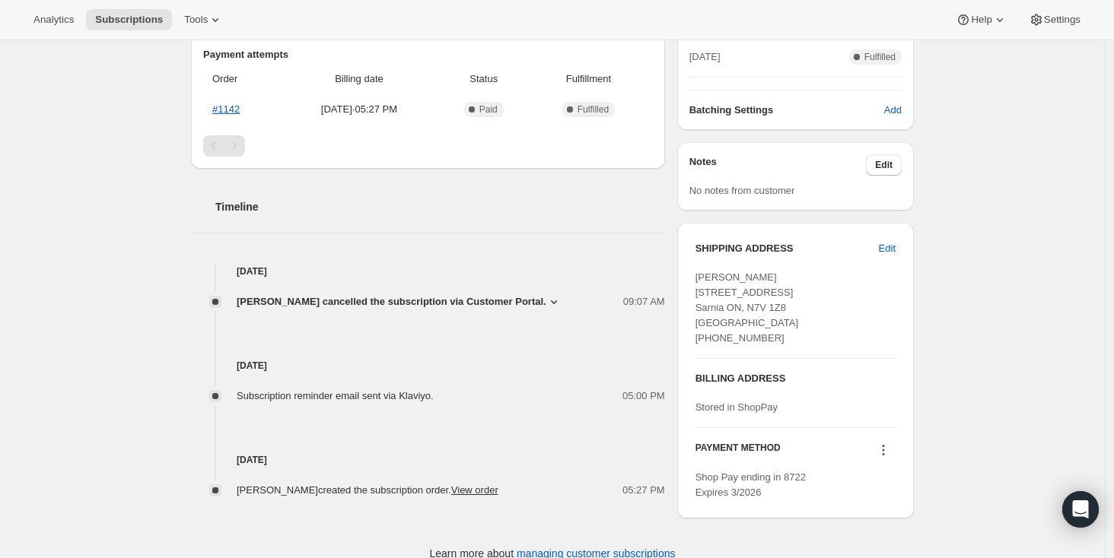
scroll to position [380, 0]
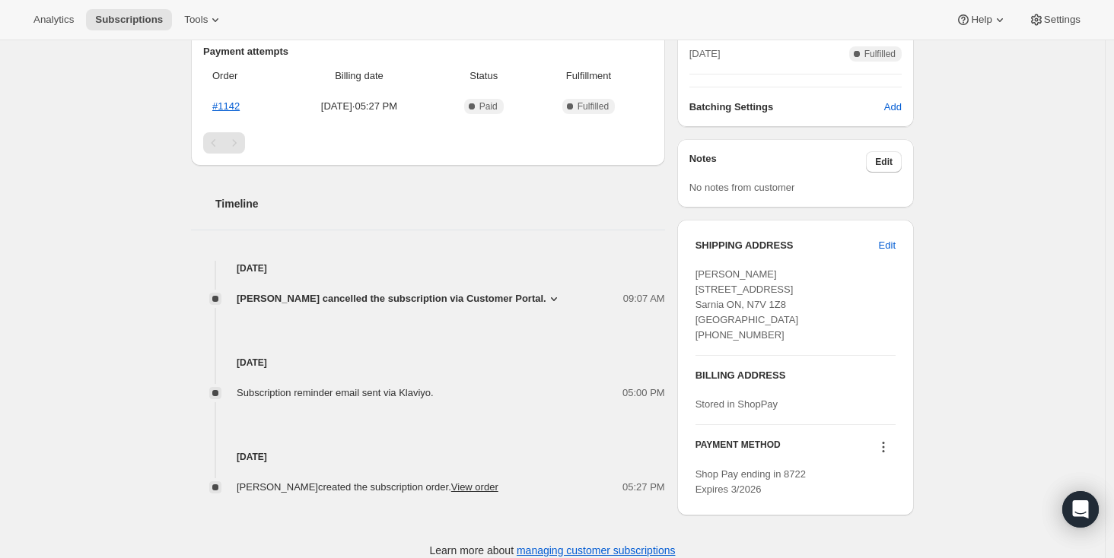
click at [555, 298] on icon at bounding box center [553, 298] width 15 height 15
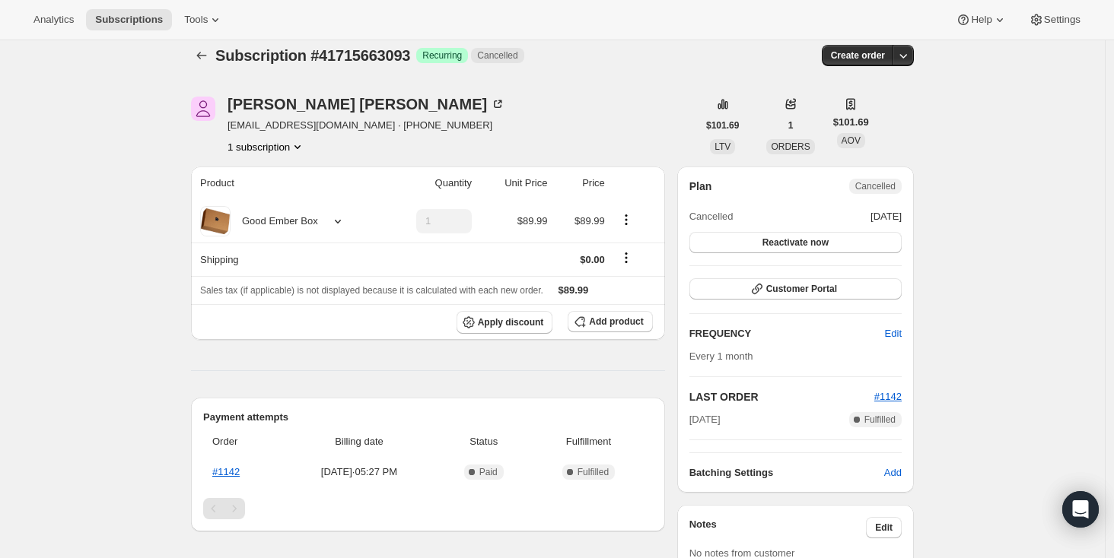
scroll to position [0, 0]
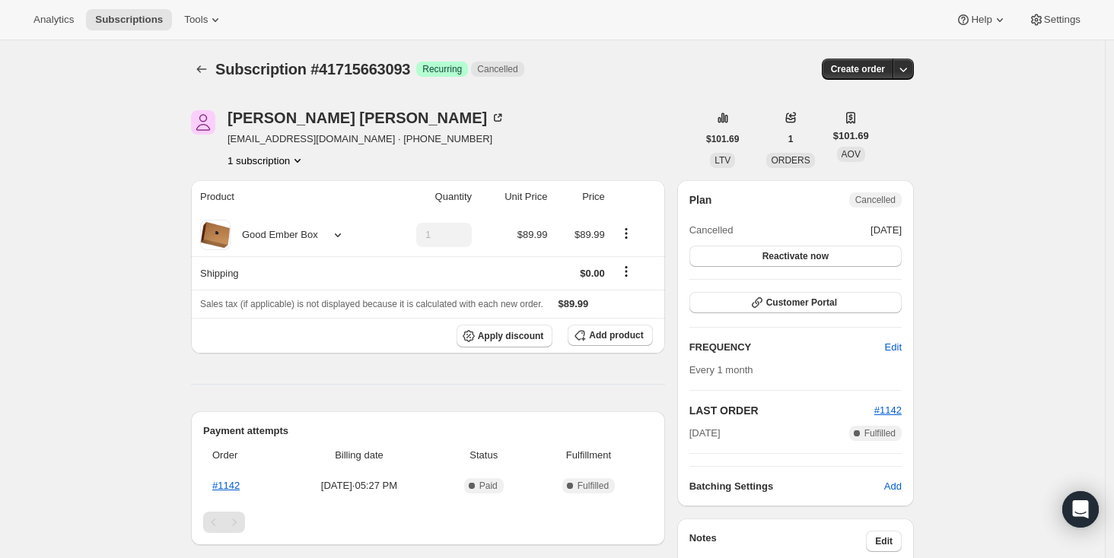
click at [138, 188] on div "Subscription #41715663093. This page is ready Subscription #41715663093 Success…" at bounding box center [552, 508] width 1105 height 936
click at [199, 71] on icon "Subscriptions" at bounding box center [201, 69] width 15 height 15
